Goal: Check status: Check status

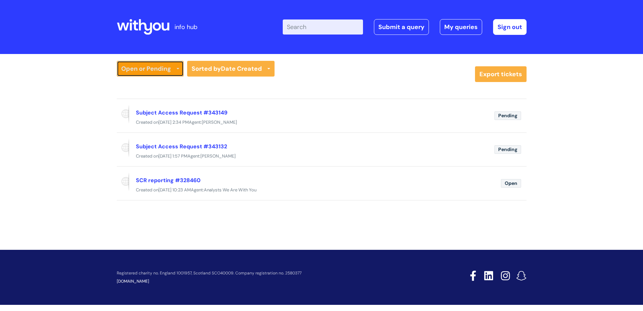
click at [152, 66] on link "Open or Pending" at bounding box center [150, 69] width 67 height 16
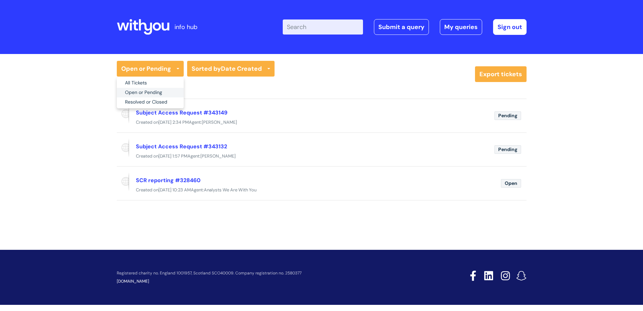
click at [141, 90] on link "Open or Pending" at bounding box center [150, 93] width 67 height 10
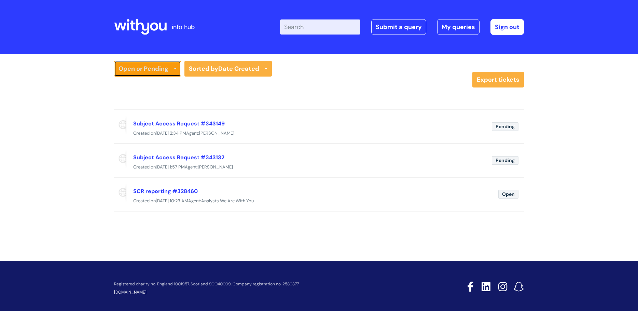
click at [172, 69] on link "Open or Pending" at bounding box center [147, 69] width 67 height 16
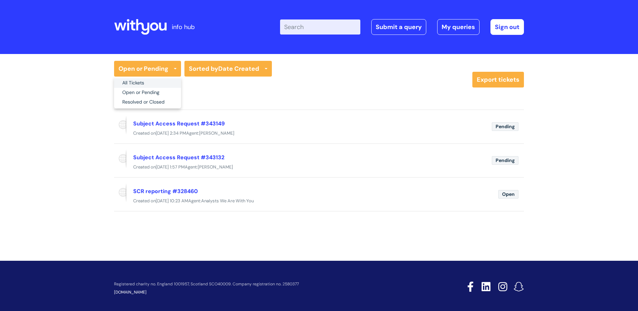
click at [127, 82] on link "All Tickets" at bounding box center [147, 83] width 67 height 10
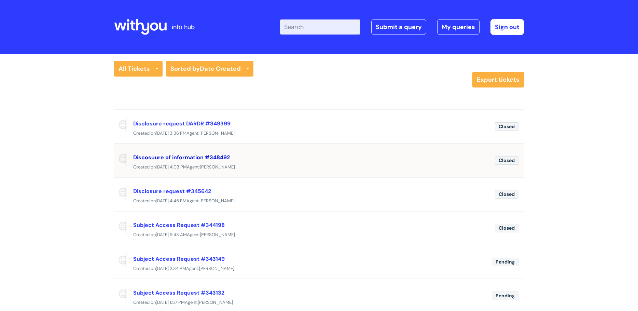
click at [172, 158] on link "Discosuure of information #348492" at bounding box center [181, 157] width 97 height 7
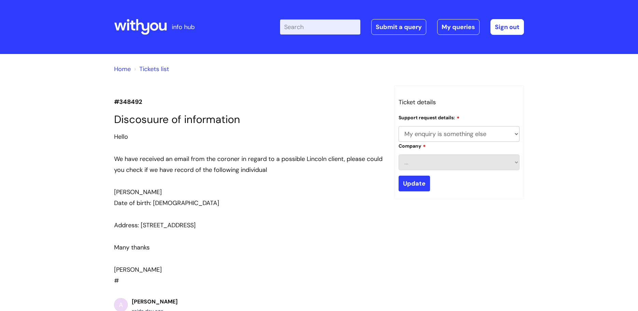
select select "My enquiry is something else"
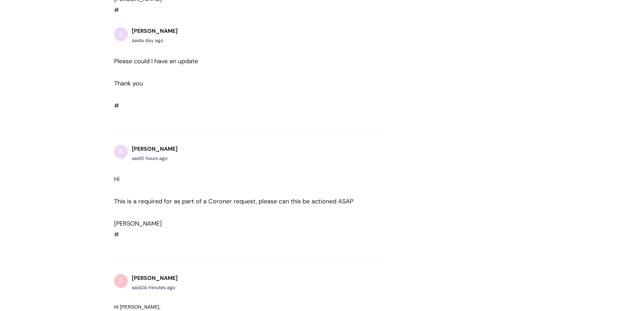
scroll to position [323, 0]
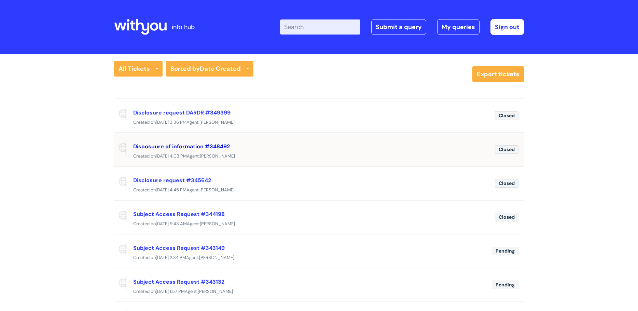
click at [185, 145] on link "Discosuure of information #348492" at bounding box center [181, 146] width 97 height 7
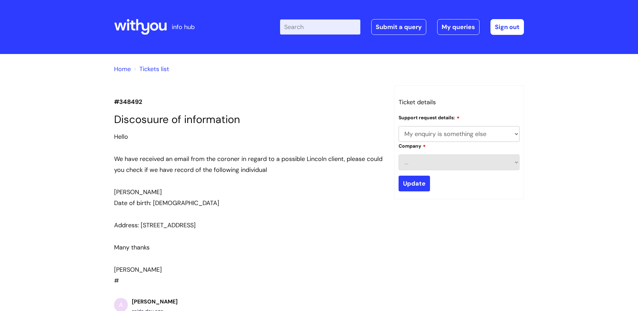
select select "My enquiry is something else"
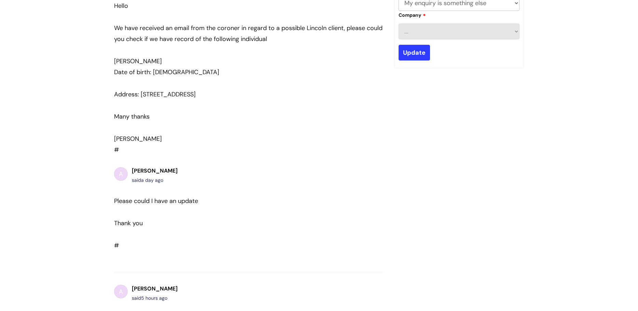
scroll to position [114, 0]
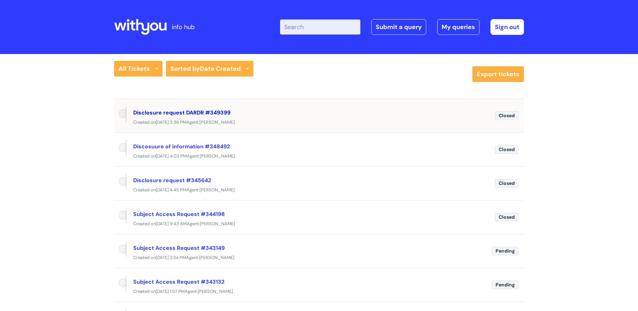
click at [196, 111] on link "Disclosure request DARDR #349399" at bounding box center [181, 112] width 97 height 7
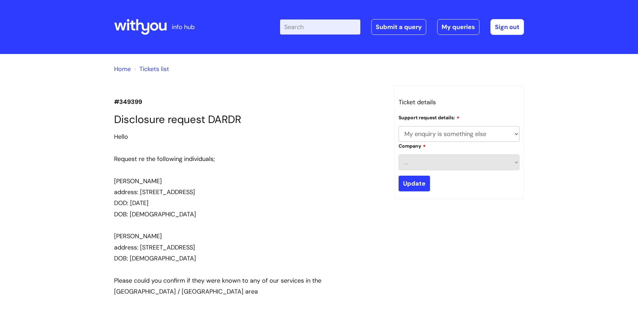
select select "My enquiry is something else"
